Goal: Task Accomplishment & Management: Use online tool/utility

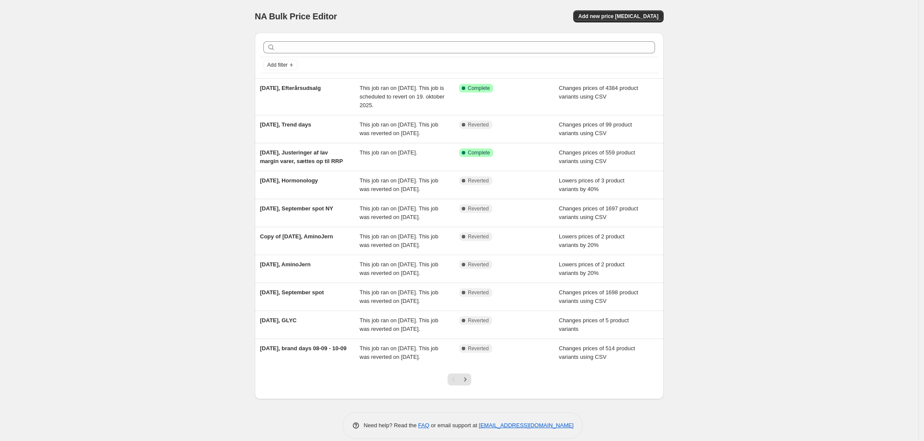
click at [622, 24] on div "NA Bulk Price Editor. This page is ready NA Bulk Price Editor Add new price [ME…" at bounding box center [459, 16] width 409 height 33
click at [627, 17] on span "Add new price [MEDICAL_DATA]" at bounding box center [619, 16] width 80 height 7
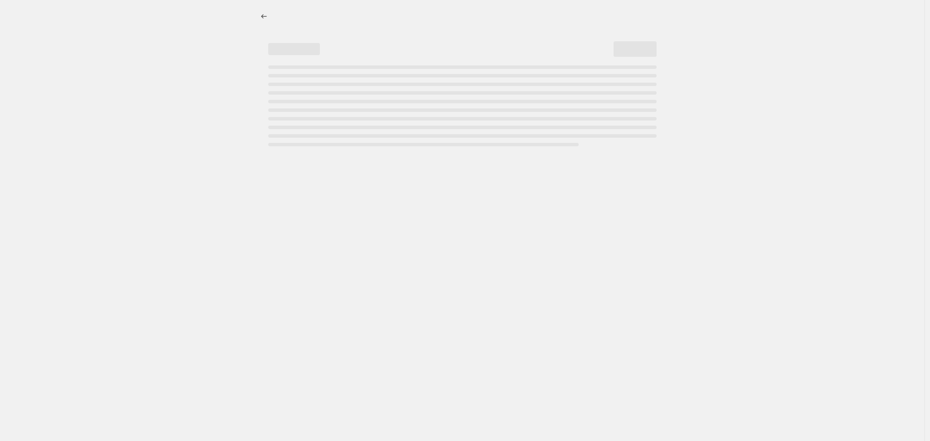
select select "percentage"
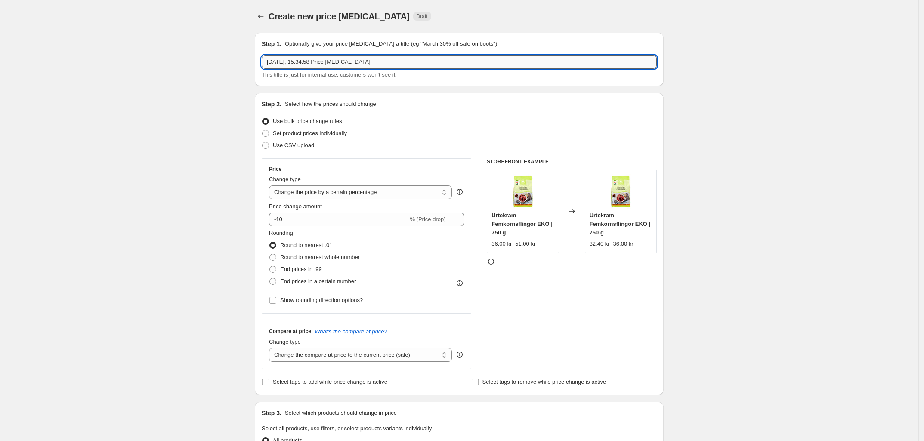
drag, startPoint x: 306, startPoint y: 60, endPoint x: 537, endPoint y: 66, distance: 230.9
click at [537, 66] on input "[DATE], 15.34.58 Price [MEDICAL_DATA]" at bounding box center [459, 62] width 395 height 14
type input "[DATE], Favoritdag"
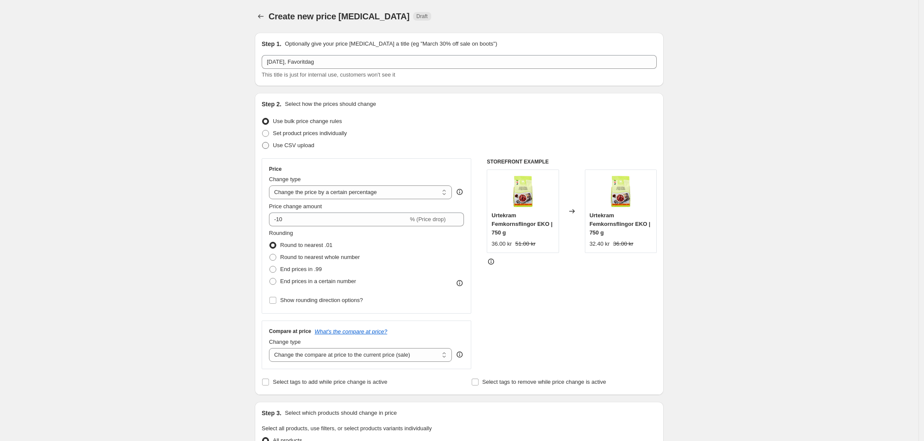
click at [299, 143] on span "Use CSV upload" at bounding box center [293, 145] width 41 height 6
click at [263, 143] on input "Use CSV upload" at bounding box center [262, 142] width 0 height 0
radio input "true"
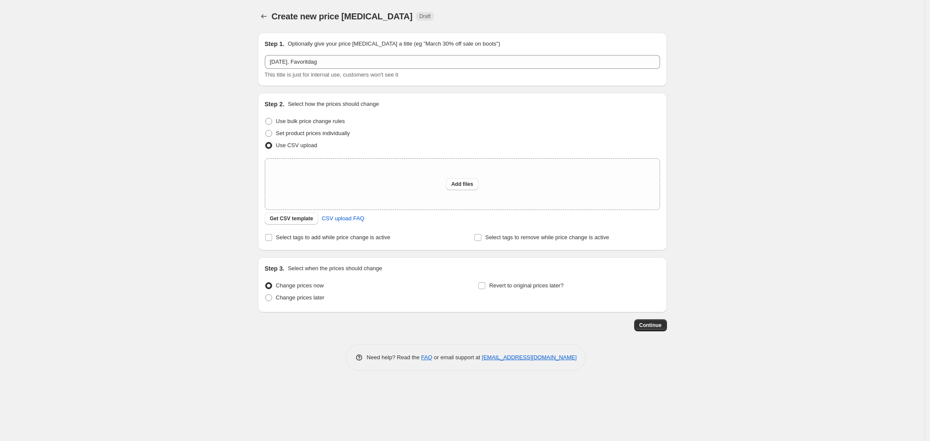
click at [192, 192] on div "Create new price [MEDICAL_DATA]. This page is ready Create new price [MEDICAL_D…" at bounding box center [462, 220] width 924 height 441
click at [298, 223] on button "Get CSV template" at bounding box center [292, 219] width 54 height 12
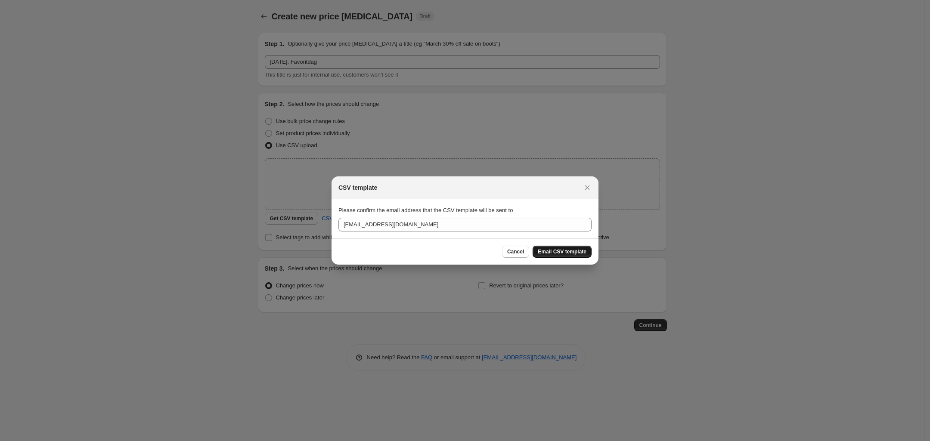
click at [573, 246] on button "Email CSV template" at bounding box center [562, 252] width 59 height 12
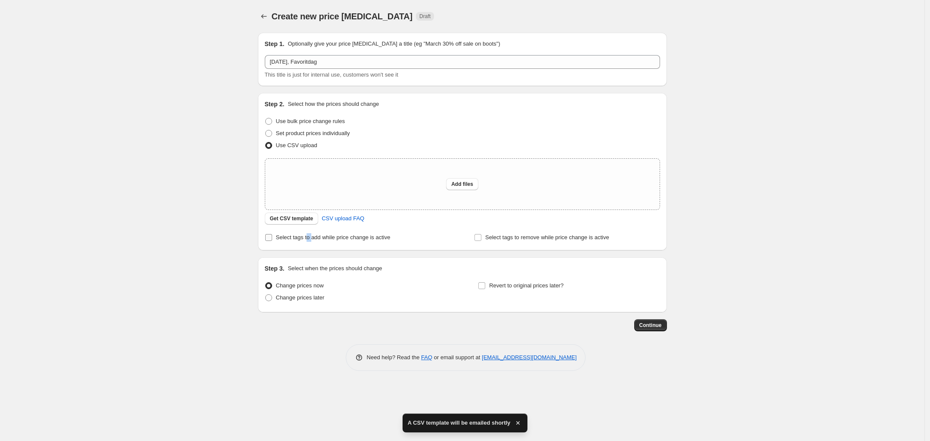
click at [306, 232] on label "Select tags to add while price change is active" at bounding box center [328, 238] width 126 height 12
click at [296, 238] on span "Select tags to add while price change is active" at bounding box center [333, 237] width 115 height 6
click at [272, 242] on label "Select tags to add while price change is active" at bounding box center [328, 238] width 126 height 12
click at [272, 241] on input "Select tags to add while price change is active" at bounding box center [268, 237] width 7 height 7
checkbox input "true"
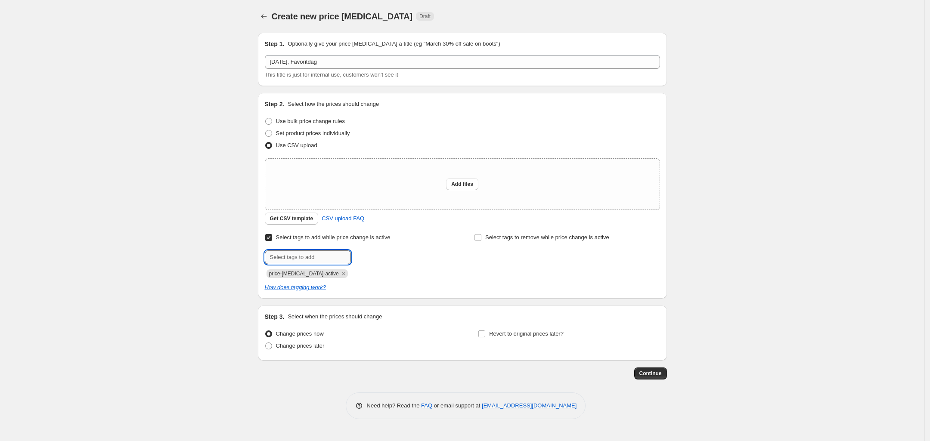
click at [317, 261] on input "text" at bounding box center [308, 258] width 86 height 14
type input "favoritdag"
click at [366, 261] on button "Add favoritdag" at bounding box center [376, 257] width 47 height 12
click at [298, 343] on span "Change prices later" at bounding box center [300, 346] width 49 height 6
click at [266, 343] on input "Change prices later" at bounding box center [265, 343] width 0 height 0
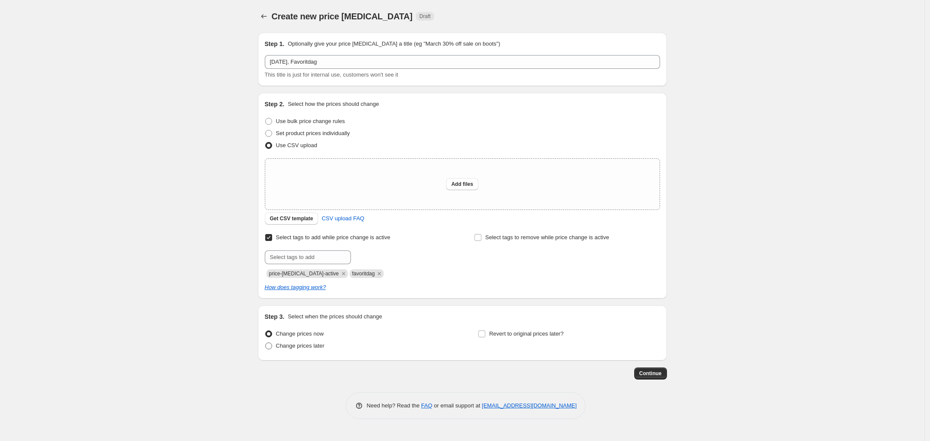
radio input "true"
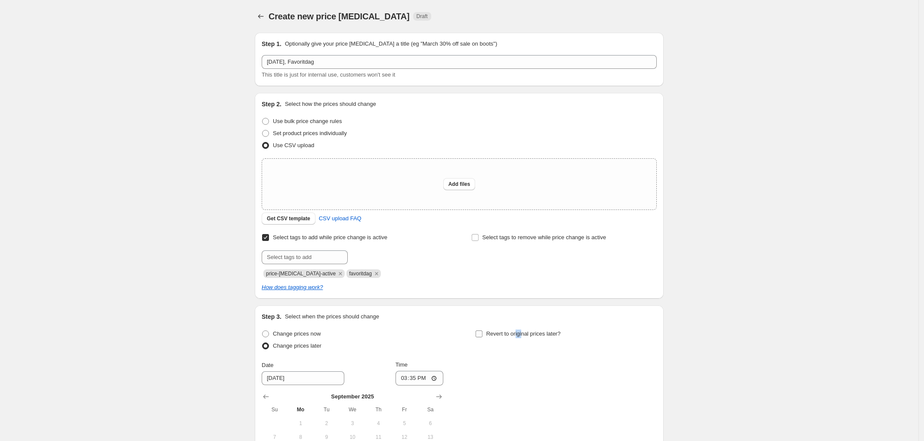
drag, startPoint x: 524, startPoint y: 335, endPoint x: 518, endPoint y: 335, distance: 6.5
click at [518, 335] on span "Revert to original prices later?" at bounding box center [524, 334] width 74 height 6
click at [491, 335] on span "Revert to original prices later?" at bounding box center [524, 334] width 74 height 6
click at [483, 335] on input "Revert to original prices later?" at bounding box center [479, 334] width 7 height 7
checkbox input "true"
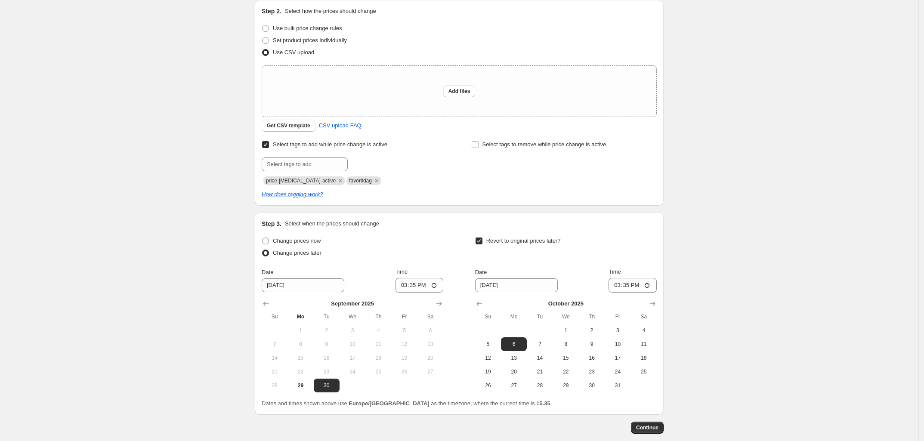
scroll to position [108, 0]
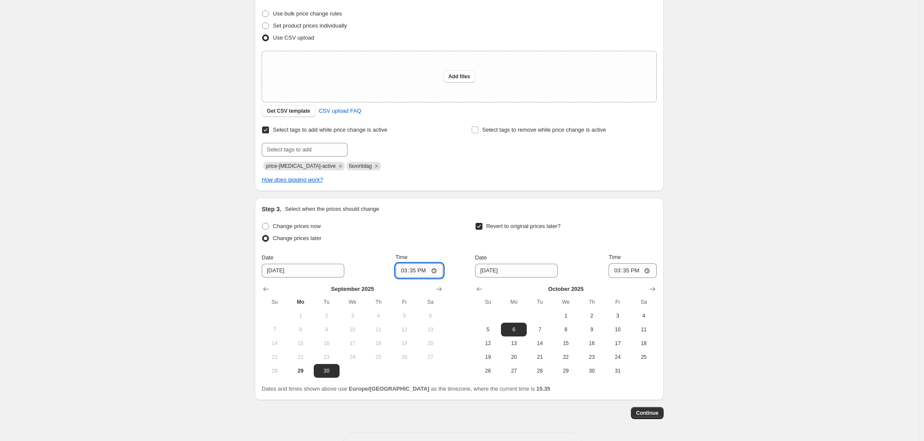
click at [422, 275] on input "15:35" at bounding box center [420, 271] width 48 height 15
type input "00:01"
click at [484, 287] on icon "Show previous month, September 2025" at bounding box center [479, 289] width 9 height 9
click at [540, 368] on span "30" at bounding box center [539, 371] width 19 height 7
type input "[DATE]"
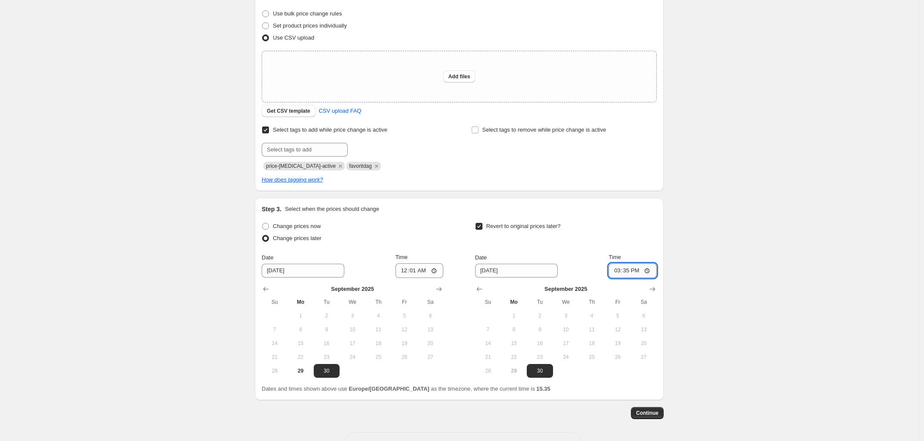
click at [630, 273] on input "15:35" at bounding box center [633, 271] width 48 height 15
type input "23:59"
click at [828, 206] on div "Create new price [MEDICAL_DATA]. This page is ready Create new price [MEDICAL_D…" at bounding box center [459, 182] width 919 height 580
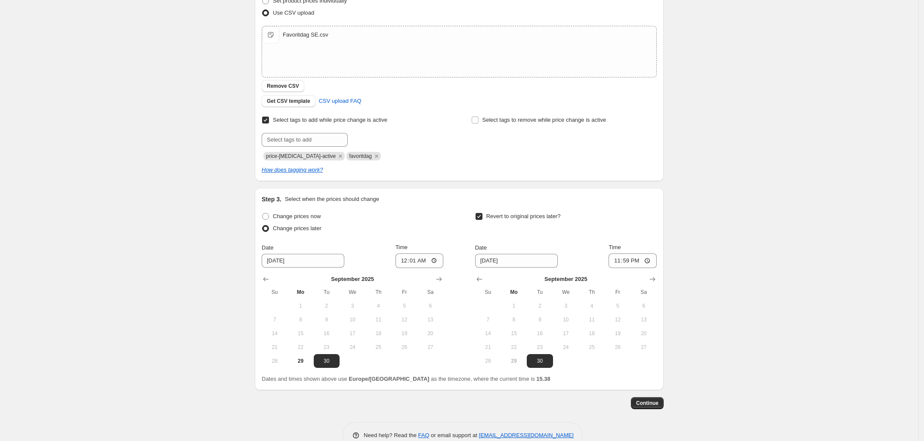
scroll to position [153, 0]
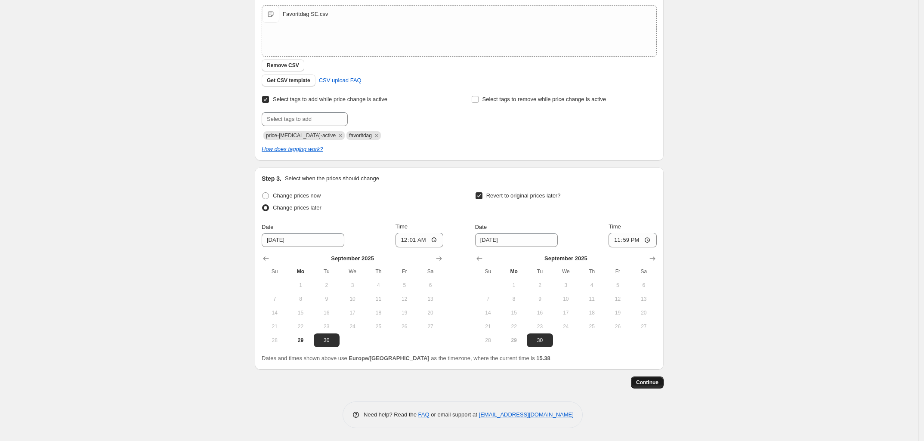
click at [655, 383] on span "Continue" at bounding box center [647, 382] width 22 height 7
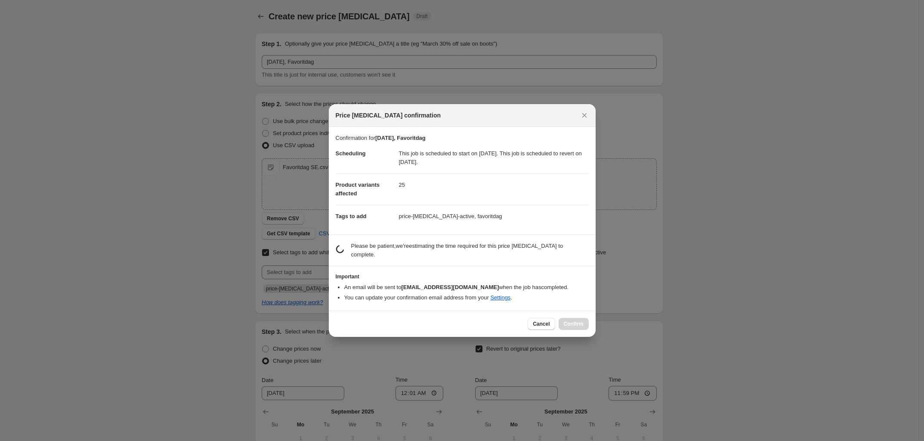
scroll to position [0, 0]
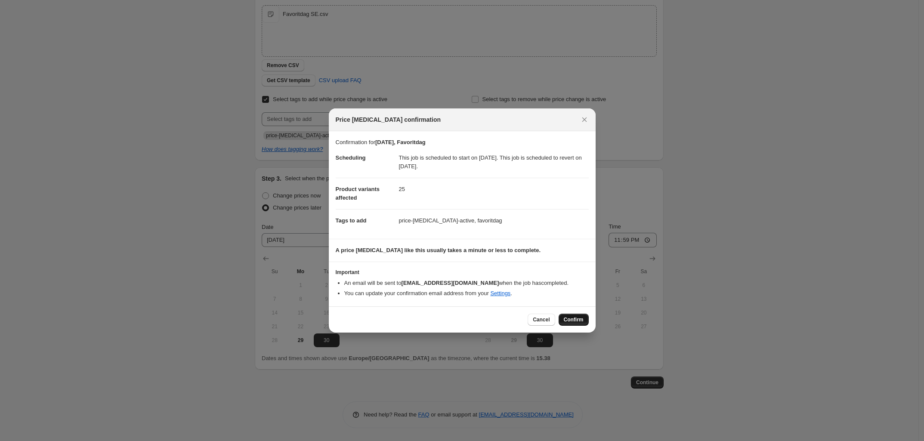
click at [571, 323] on button "Confirm" at bounding box center [574, 320] width 30 height 12
